Goal: Task Accomplishment & Management: Manage account settings

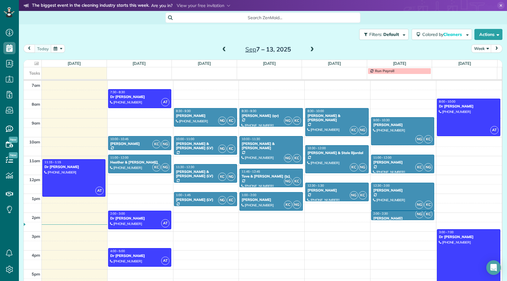
scroll to position [281, 19]
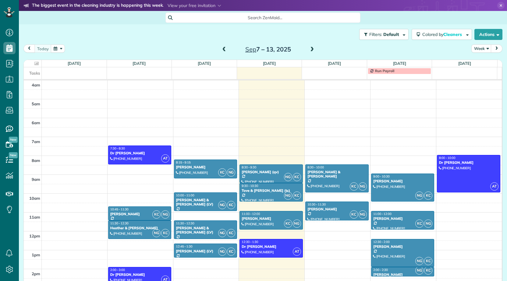
scroll to position [56, 0]
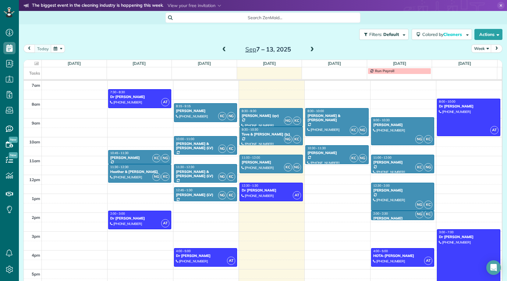
click at [310, 52] on span at bounding box center [312, 49] width 7 height 5
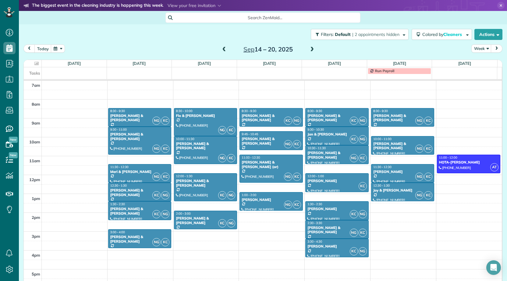
click at [310, 52] on span at bounding box center [312, 49] width 7 height 5
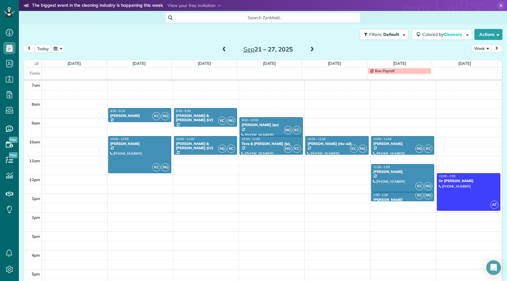
click at [310, 51] on span at bounding box center [312, 49] width 7 height 5
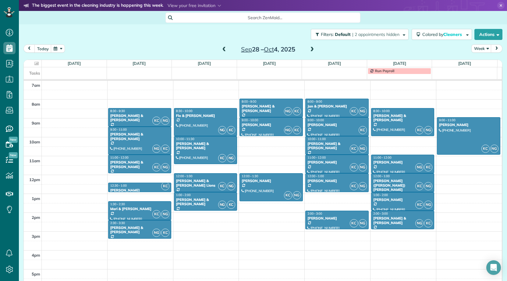
click at [310, 51] on span at bounding box center [312, 49] width 7 height 5
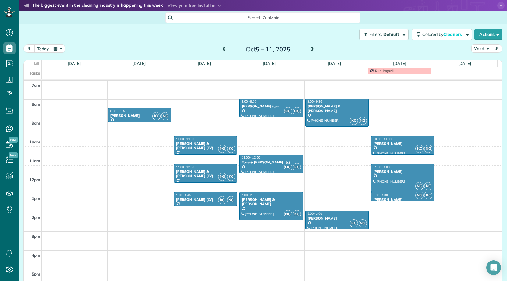
click at [221, 51] on span at bounding box center [224, 49] width 7 height 5
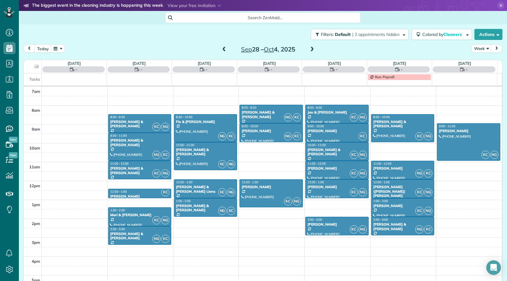
click at [221, 51] on span at bounding box center [224, 49] width 7 height 5
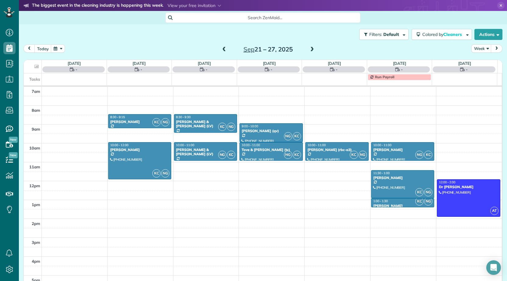
click at [221, 51] on span at bounding box center [224, 49] width 7 height 5
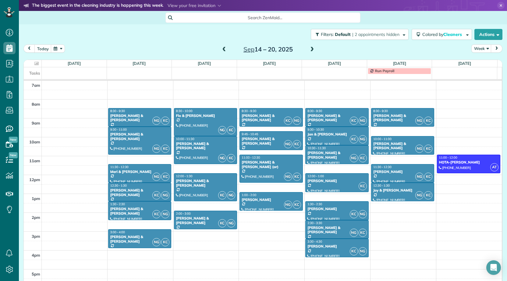
click at [221, 51] on span at bounding box center [224, 49] width 7 height 5
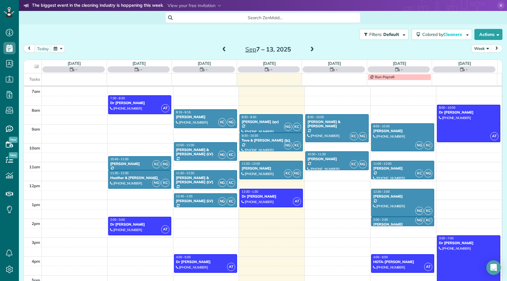
click at [221, 51] on span at bounding box center [224, 49] width 7 height 5
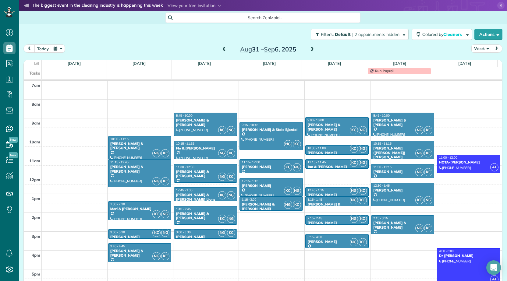
click at [221, 51] on span at bounding box center [224, 49] width 7 height 5
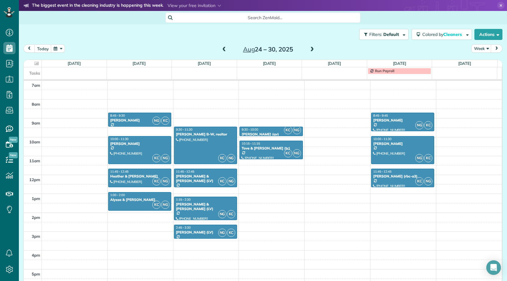
click at [221, 51] on span at bounding box center [224, 49] width 7 height 5
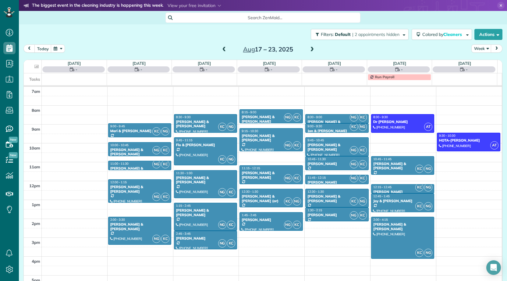
click at [221, 51] on span at bounding box center [224, 49] width 7 height 5
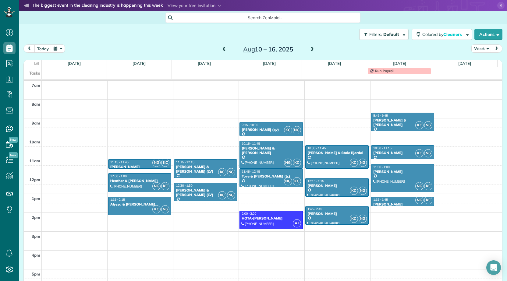
click at [221, 51] on span at bounding box center [224, 49] width 7 height 5
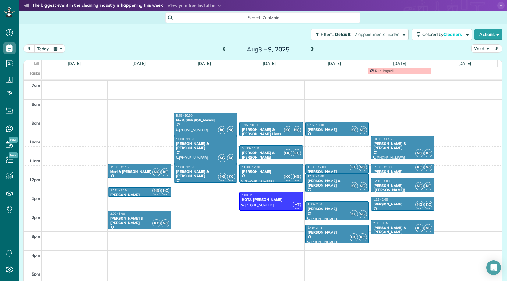
click at [221, 50] on span at bounding box center [224, 49] width 7 height 5
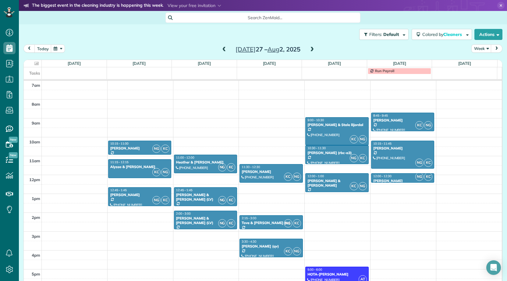
click at [311, 49] on span at bounding box center [312, 49] width 7 height 5
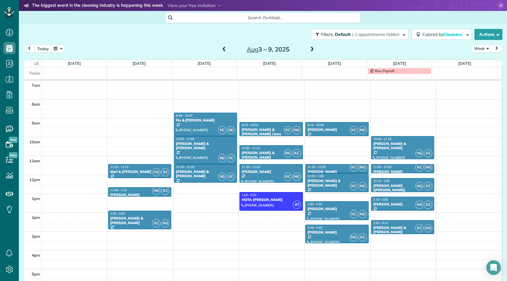
click at [311, 49] on span at bounding box center [312, 49] width 7 height 5
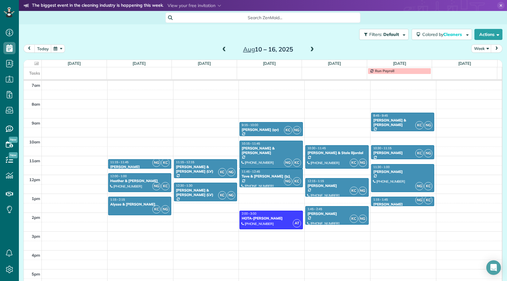
drag, startPoint x: 310, startPoint y: 50, endPoint x: 311, endPoint y: 59, distance: 9.2
click at [311, 50] on span at bounding box center [312, 49] width 7 height 5
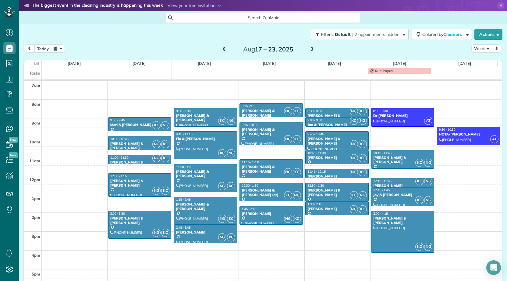
click at [310, 51] on span at bounding box center [312, 49] width 7 height 5
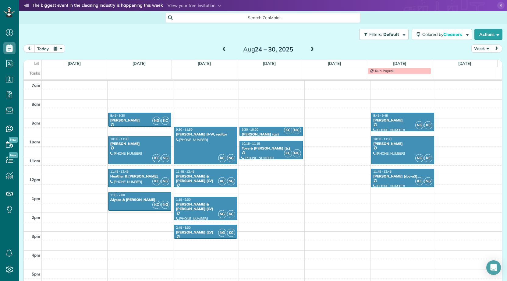
click at [310, 51] on span at bounding box center [312, 49] width 7 height 5
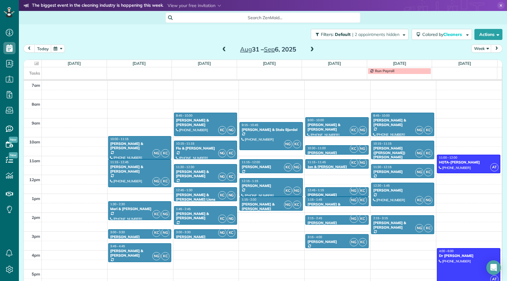
click at [310, 51] on span at bounding box center [312, 49] width 7 height 5
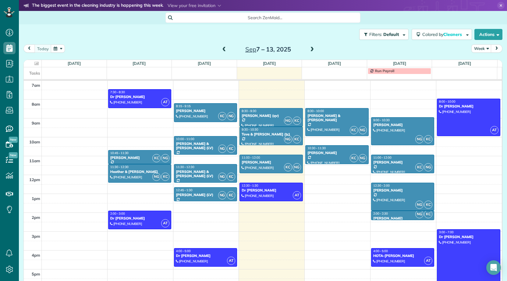
click at [310, 51] on span at bounding box center [312, 49] width 7 height 5
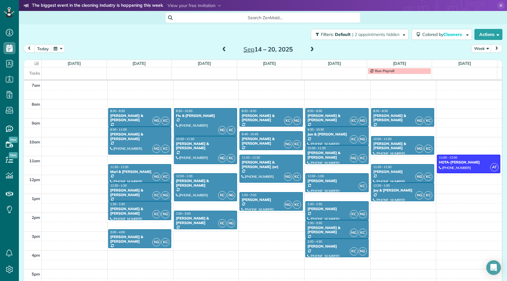
click at [310, 50] on span at bounding box center [312, 49] width 7 height 5
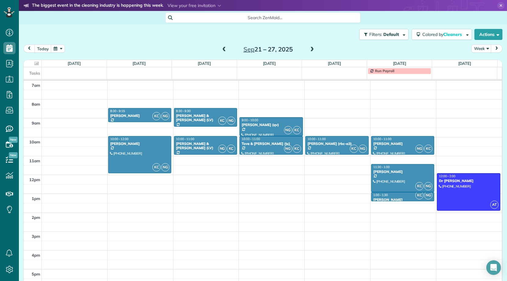
click at [310, 50] on span at bounding box center [312, 49] width 7 height 5
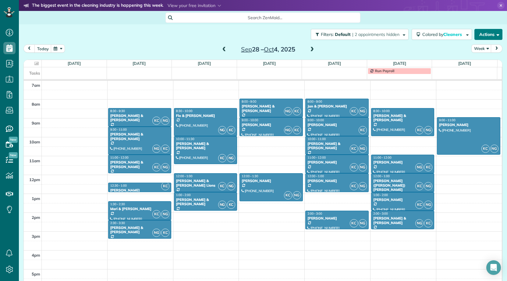
click at [479, 36] on button "Actions" at bounding box center [488, 34] width 28 height 11
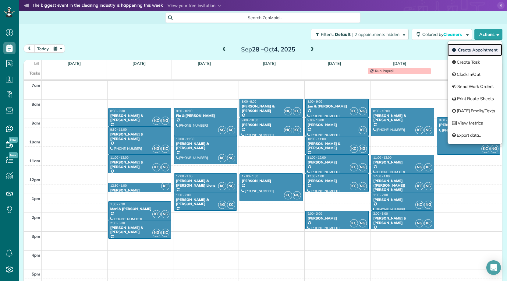
click at [465, 51] on link "Create Appointment" at bounding box center [475, 50] width 55 height 12
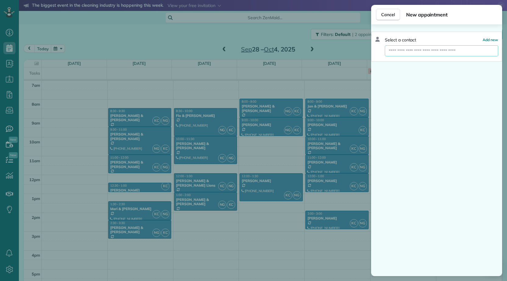
click at [409, 52] on input "text" at bounding box center [441, 50] width 113 height 11
type input "*****"
click at [407, 62] on span "[PERSON_NAME]" at bounding box center [426, 61] width 69 height 5
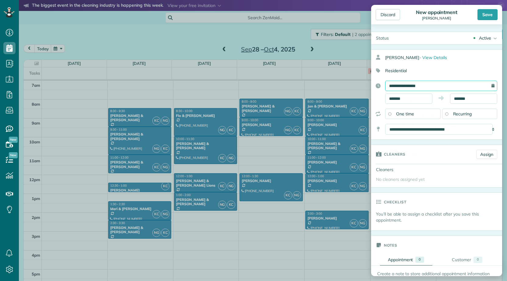
click at [417, 86] on input "**********" at bounding box center [441, 86] width 112 height 10
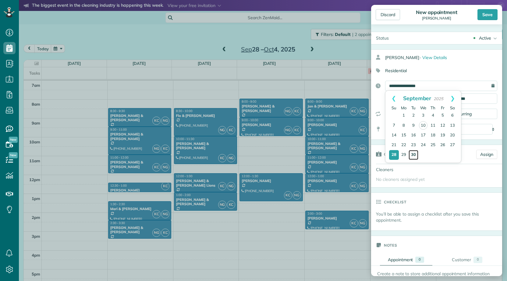
click at [416, 156] on link "30" at bounding box center [414, 155] width 10 height 10
type input "**********"
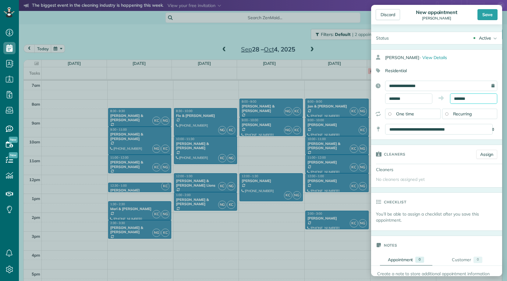
click at [468, 98] on input "*******" at bounding box center [473, 99] width 47 height 10
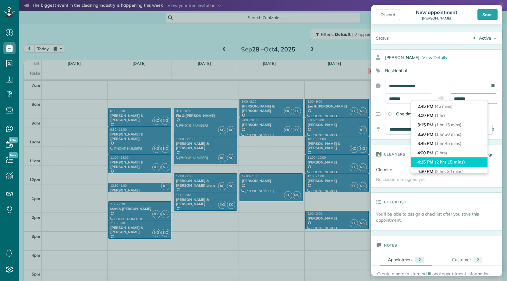
scroll to position [35, 0]
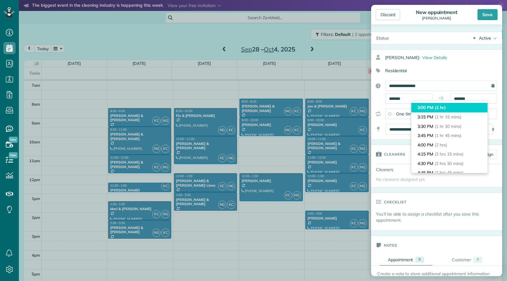
type input "*******"
click at [444, 109] on span "(1 hr)" at bounding box center [440, 107] width 11 height 5
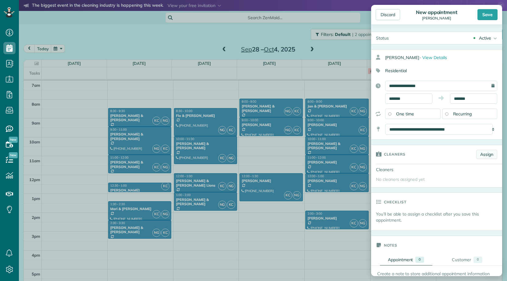
click at [478, 154] on link "Assign" at bounding box center [486, 154] width 21 height 9
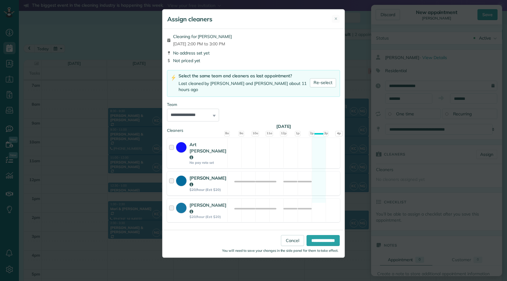
click at [219, 188] on strong "$20/hour (Est: $20)" at bounding box center [208, 190] width 37 height 4
click at [255, 199] on div "[PERSON_NAME] $20/hour (Est: $20) Available" at bounding box center [253, 211] width 173 height 24
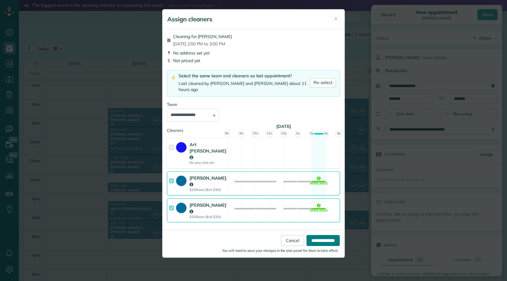
click at [316, 235] on input "**********" at bounding box center [323, 240] width 33 height 11
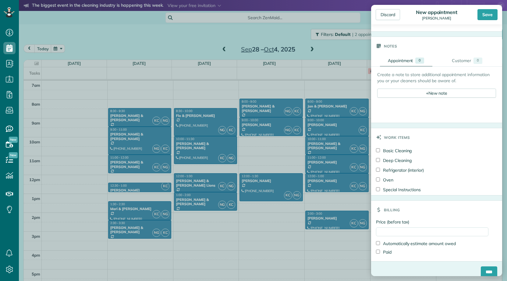
scroll to position [225, 0]
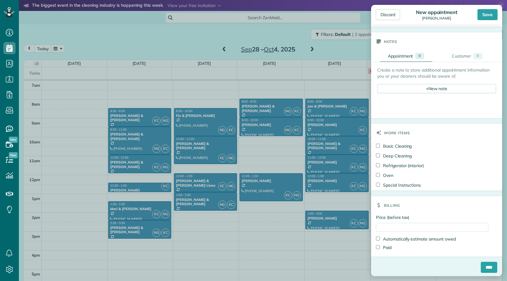
click at [378, 143] on label "Basic Cleaning" at bounding box center [394, 146] width 36 height 6
click at [408, 224] on input "Price (before tax)" at bounding box center [432, 227] width 112 height 9
type input "***"
click at [482, 264] on input "****" at bounding box center [489, 267] width 16 height 11
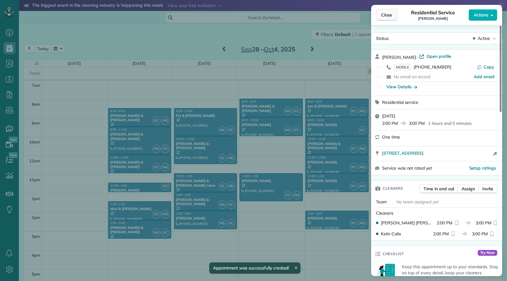
click at [385, 16] on span "Close" at bounding box center [386, 15] width 11 height 6
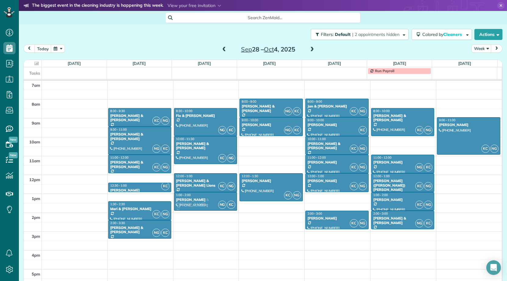
drag, startPoint x: 184, startPoint y: 221, endPoint x: 201, endPoint y: 204, distance: 23.9
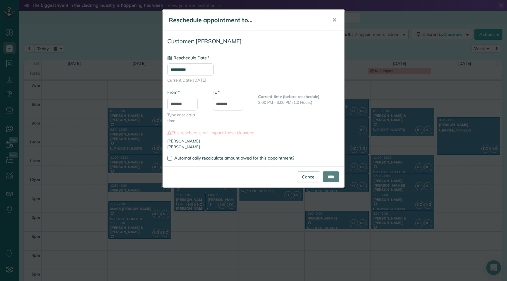
type input "**********"
click at [327, 175] on input "****" at bounding box center [331, 177] width 16 height 11
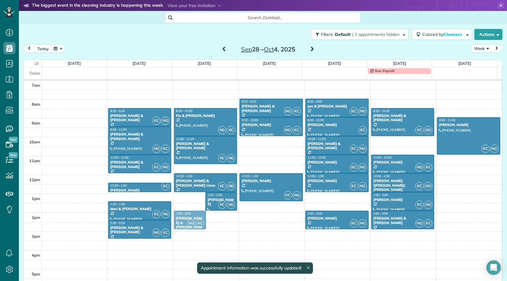
drag, startPoint x: 195, startPoint y: 200, endPoint x: 261, endPoint y: 263, distance: 91.4
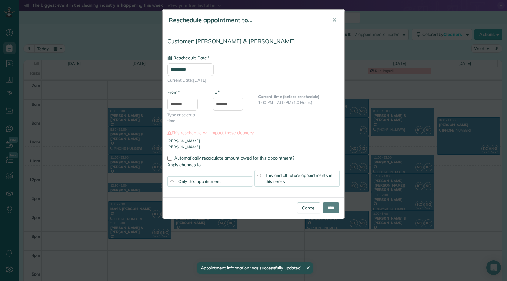
type input "**********"
click at [330, 203] on input "****" at bounding box center [331, 208] width 16 height 11
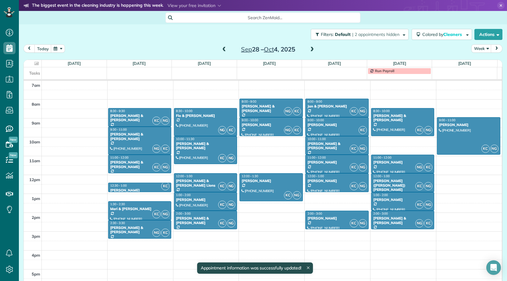
click at [310, 270] on div "Appointment information was successfully updated!" at bounding box center [255, 268] width 116 height 11
click at [221, 50] on span at bounding box center [224, 49] width 7 height 5
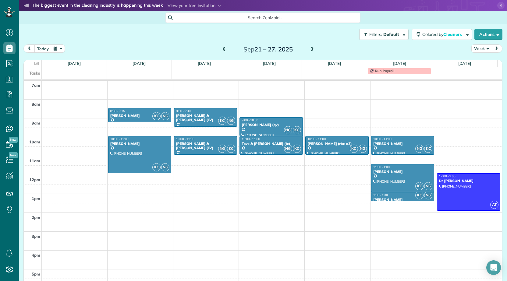
click at [221, 50] on span at bounding box center [224, 49] width 7 height 5
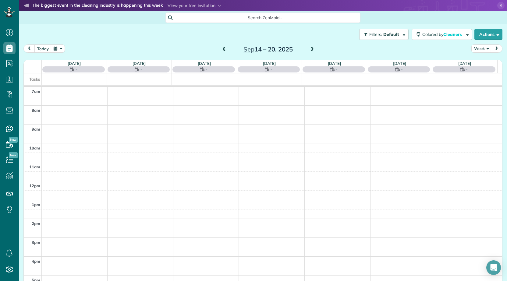
click at [222, 50] on span at bounding box center [224, 49] width 7 height 5
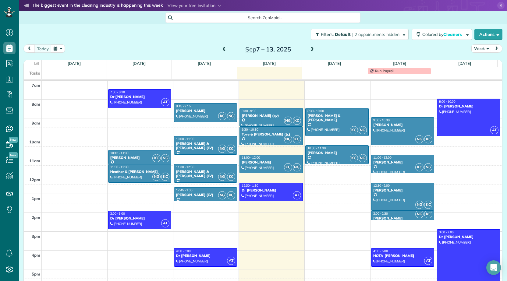
click at [309, 48] on span at bounding box center [312, 49] width 7 height 5
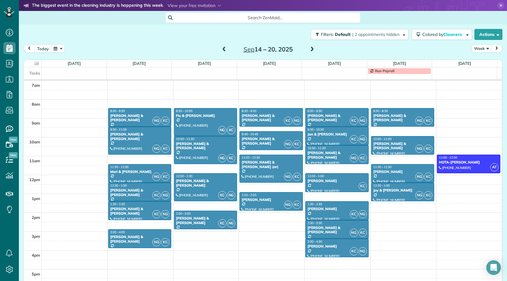
click at [309, 48] on span at bounding box center [312, 49] width 7 height 5
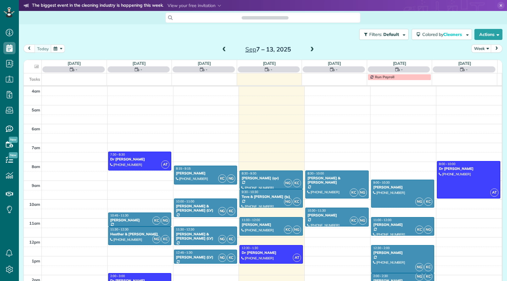
scroll to position [56, 0]
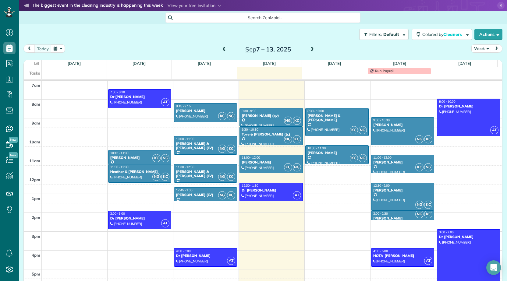
click at [33, 64] on div at bounding box center [32, 63] width 15 height 7
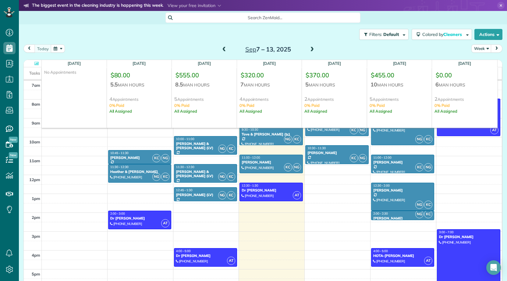
click at [309, 50] on span at bounding box center [312, 49] width 7 height 5
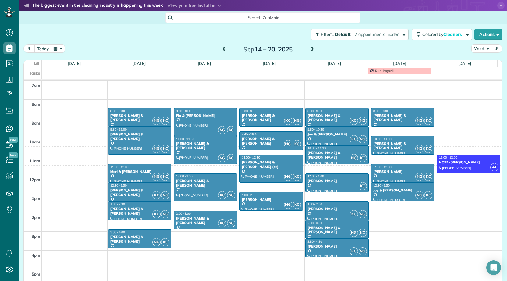
click at [37, 63] on icon at bounding box center [36, 64] width 4 height 4
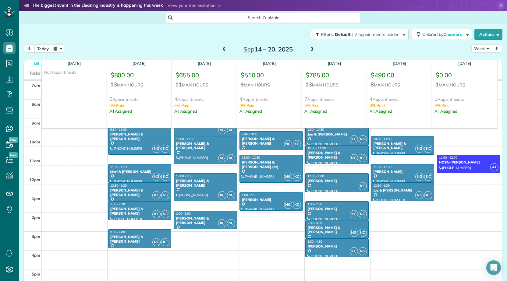
click at [38, 63] on icon at bounding box center [36, 64] width 4 height 4
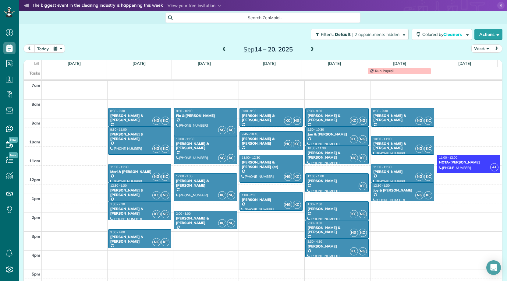
click at [221, 51] on span at bounding box center [224, 49] width 7 height 5
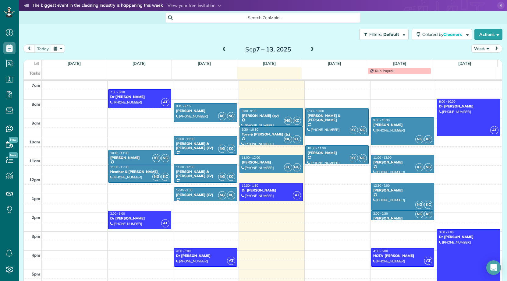
drag, startPoint x: 39, startPoint y: 63, endPoint x: 43, endPoint y: 68, distance: 6.7
click at [39, 63] on div at bounding box center [32, 63] width 15 height 7
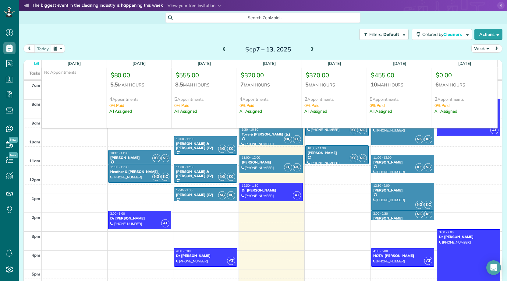
click at [34, 63] on icon at bounding box center [36, 64] width 4 height 4
